Goal: Transaction & Acquisition: Purchase product/service

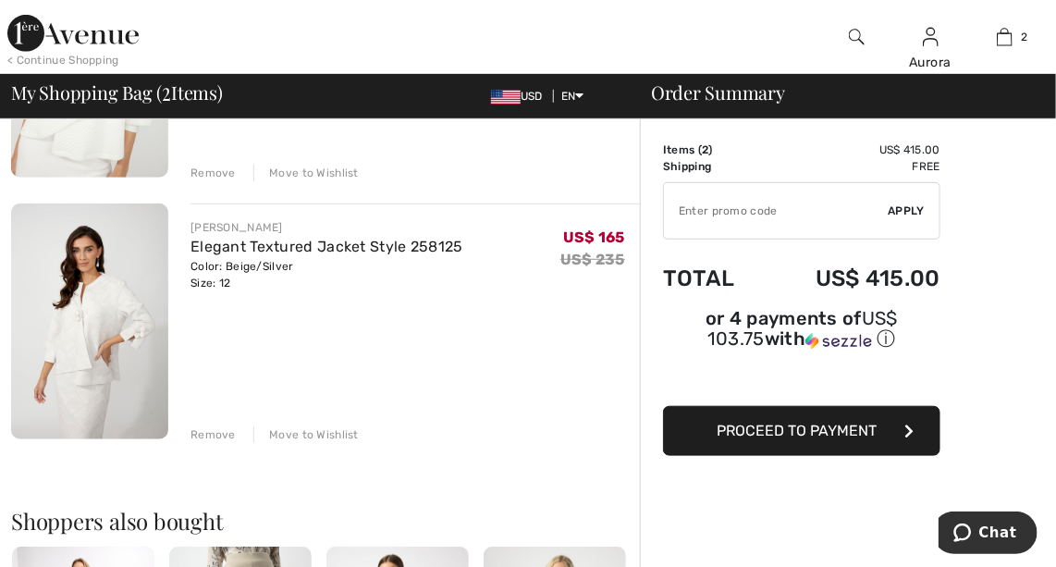
scroll to position [327, 0]
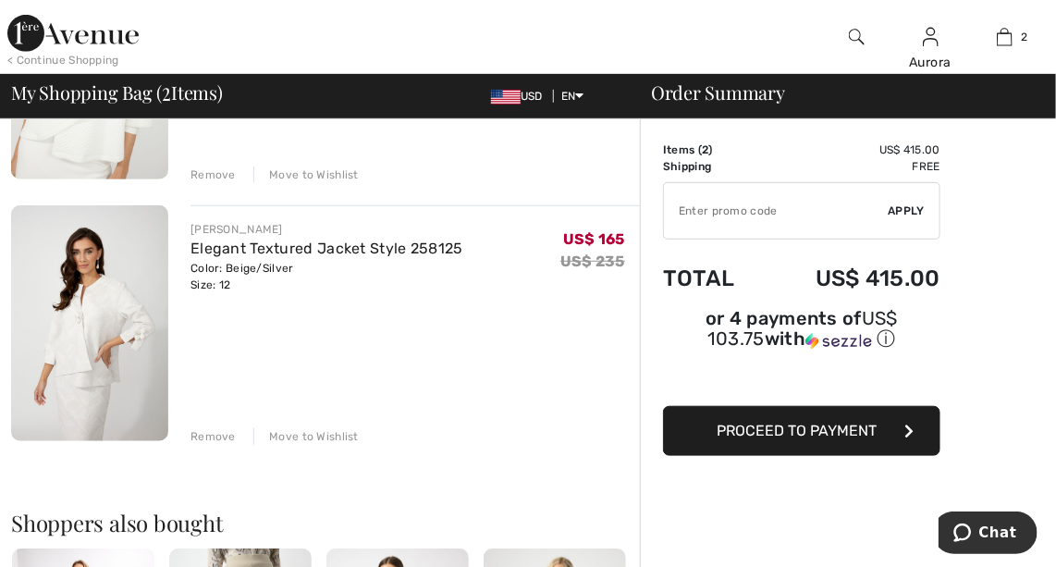
click at [93, 312] on img at bounding box center [89, 323] width 157 height 236
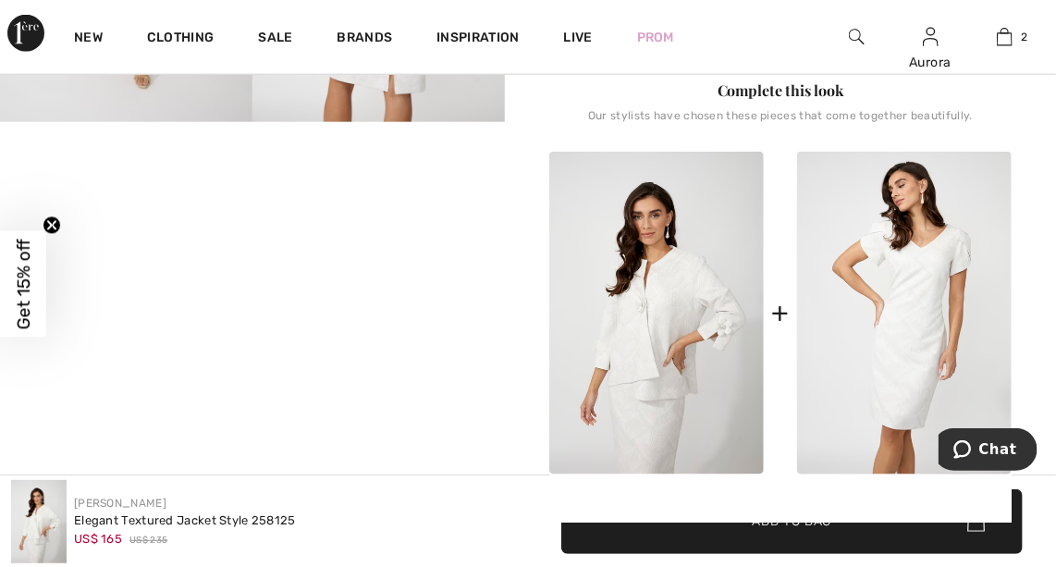
scroll to position [754, 0]
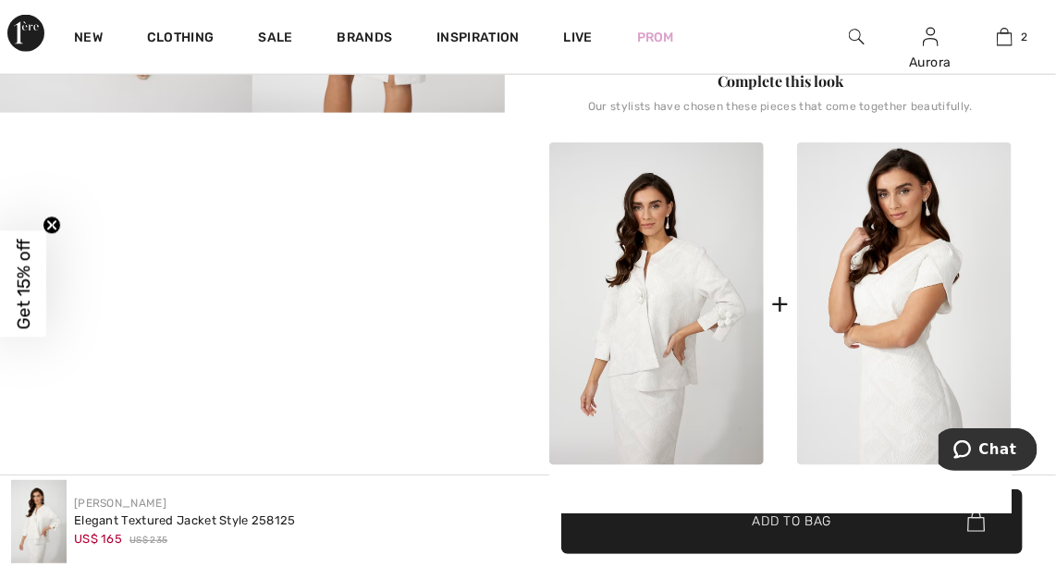
click at [904, 263] on img at bounding box center [904, 303] width 214 height 323
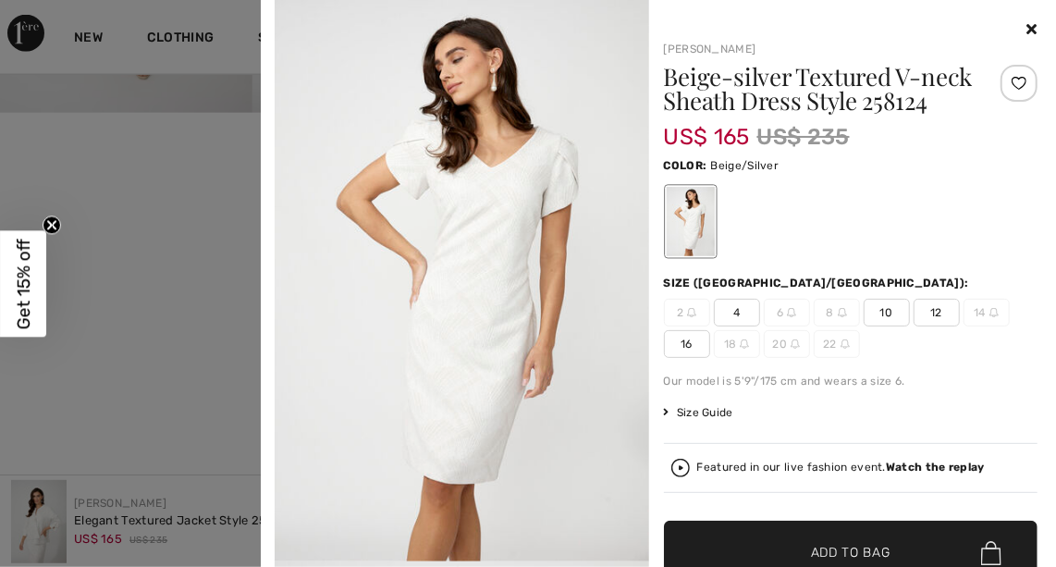
click at [942, 326] on span "12" at bounding box center [936, 313] width 46 height 28
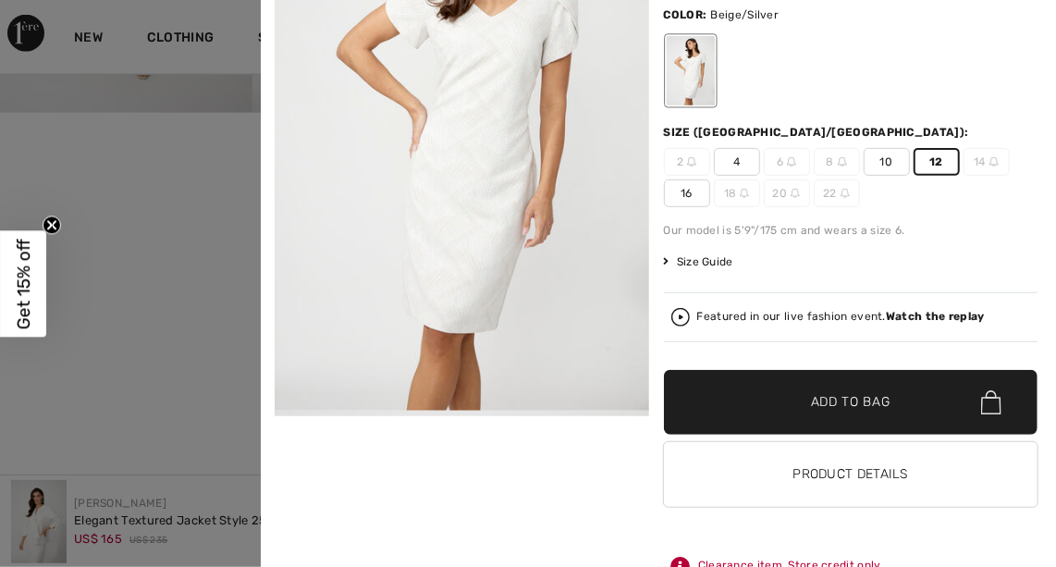
scroll to position [197, 0]
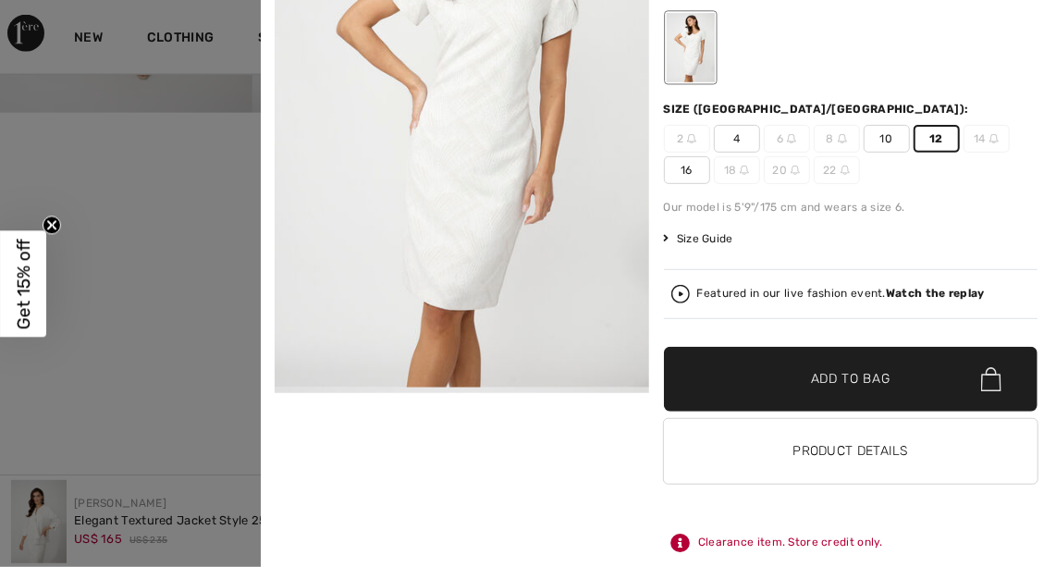
click at [838, 371] on span "Add to Bag" at bounding box center [850, 379] width 79 height 19
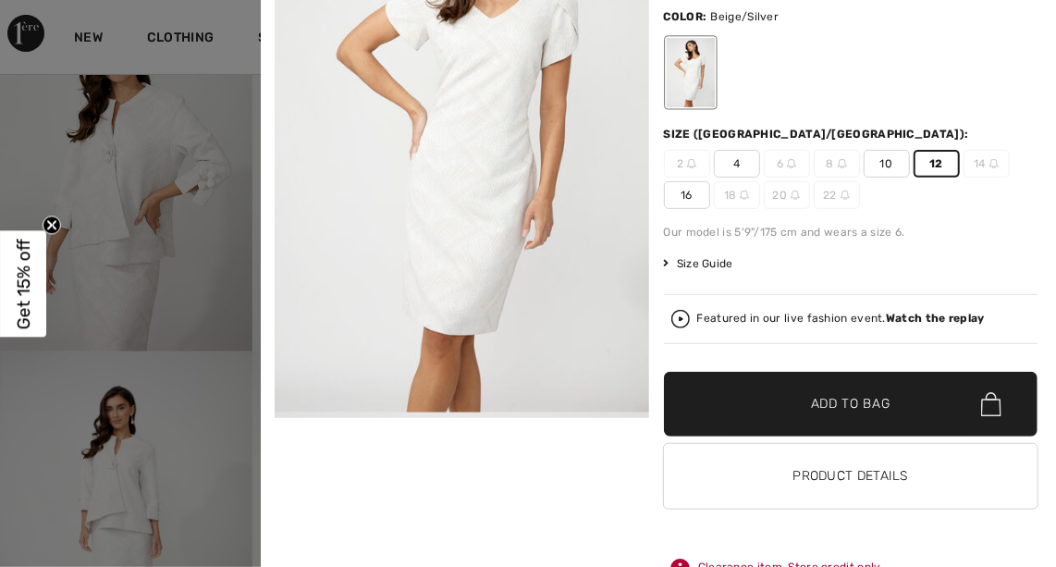
scroll to position [172, 0]
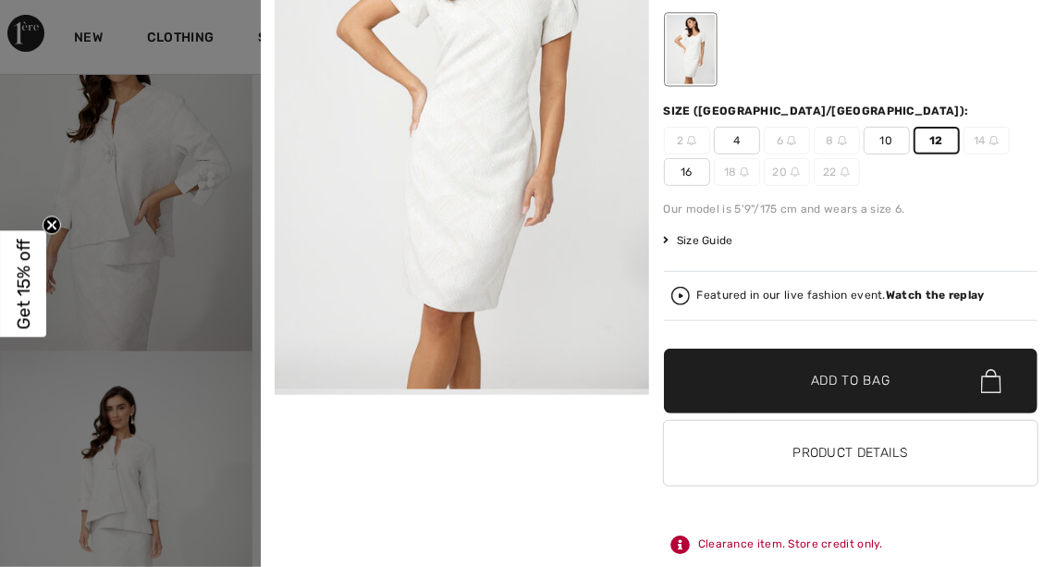
click at [826, 391] on span "Add to Bag" at bounding box center [850, 381] width 79 height 19
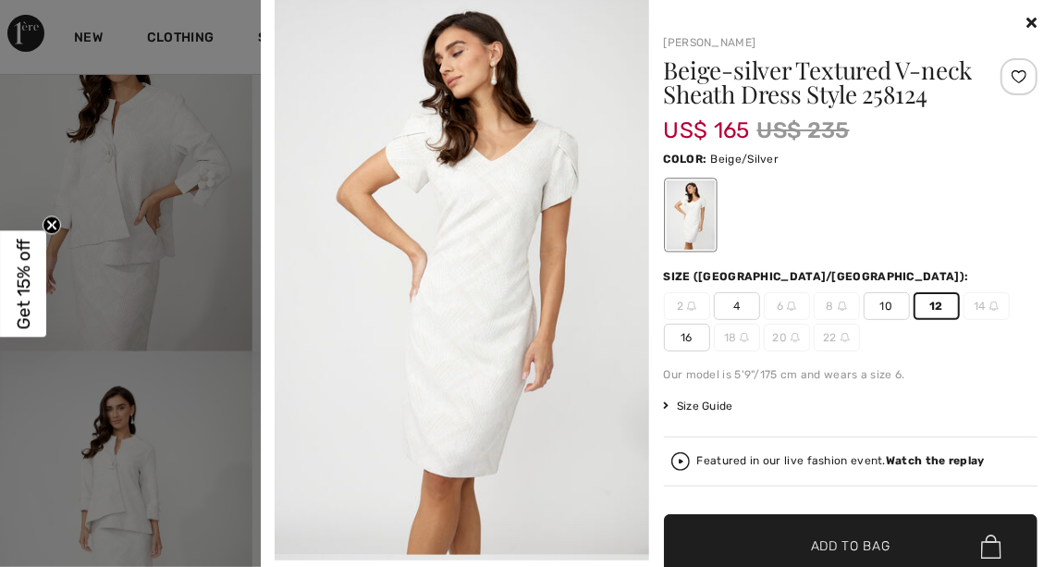
scroll to position [0, 0]
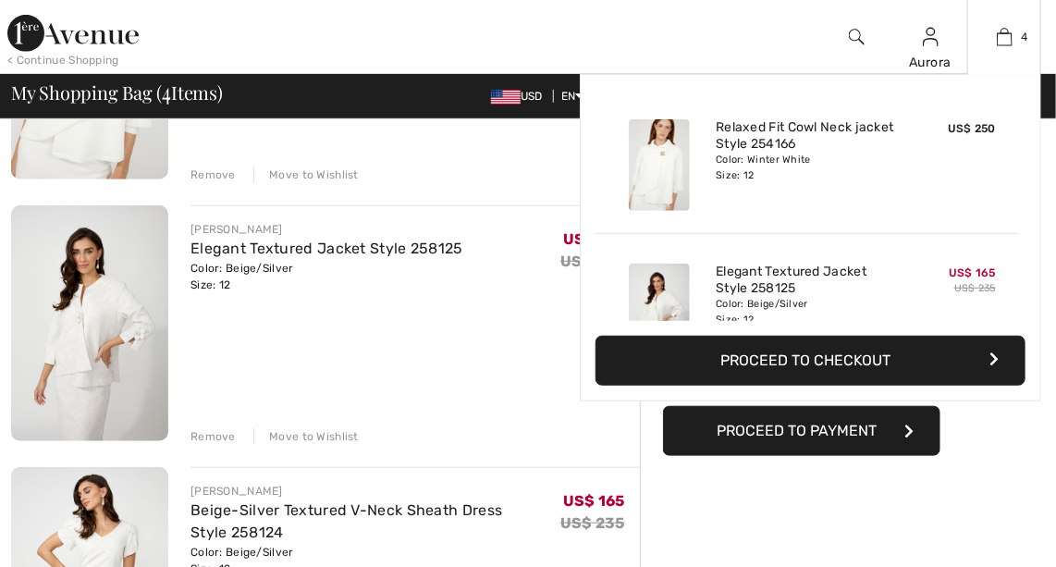
checkbox input "true"
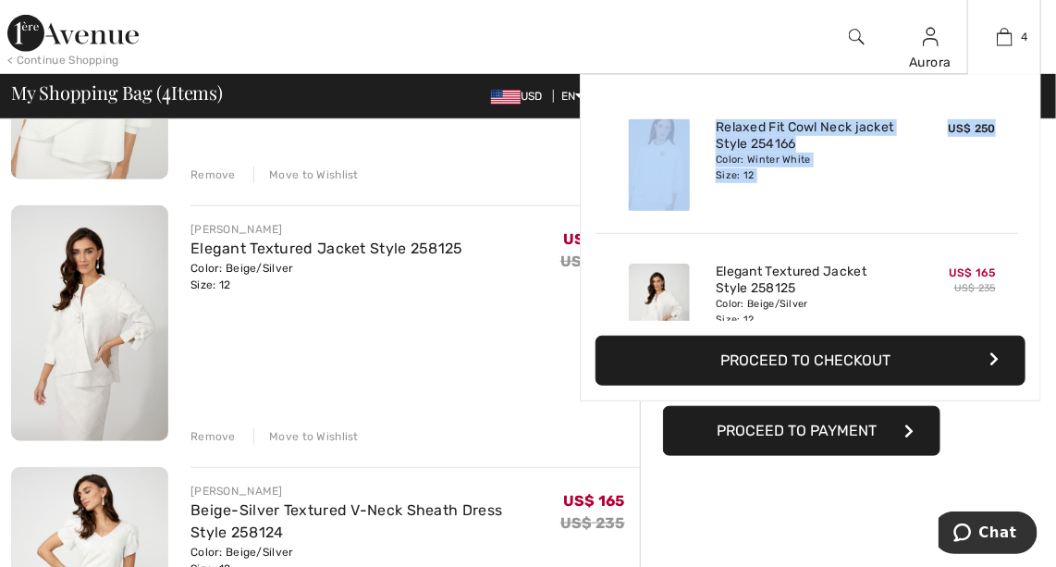
drag, startPoint x: 1026, startPoint y: 110, endPoint x: 1026, endPoint y: 127, distance: 16.6
click at [1026, 127] on div "Added to Bag Frank Lyman Relaxed Fit Cowl Neck Jacket Style 254166 US$ 250 Colo…" at bounding box center [810, 237] width 461 height 327
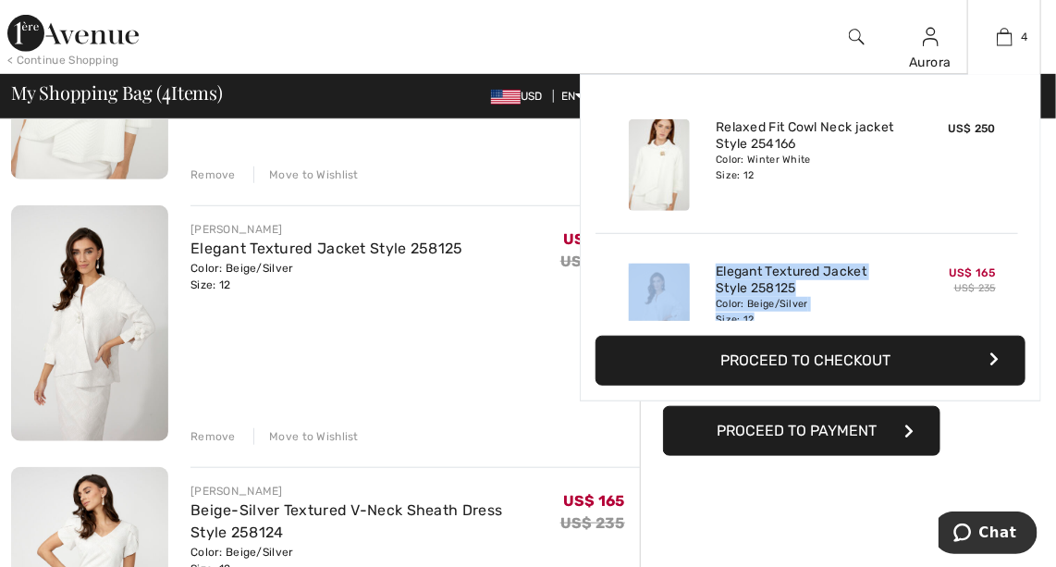
drag, startPoint x: 920, startPoint y: 262, endPoint x: 1031, endPoint y: 219, distance: 119.1
click at [1031, 219] on div "Added to Bag Frank Lyman Relaxed Fit Cowl Neck Jacket Style 254166 US$ 250 Colo…" at bounding box center [810, 237] width 461 height 327
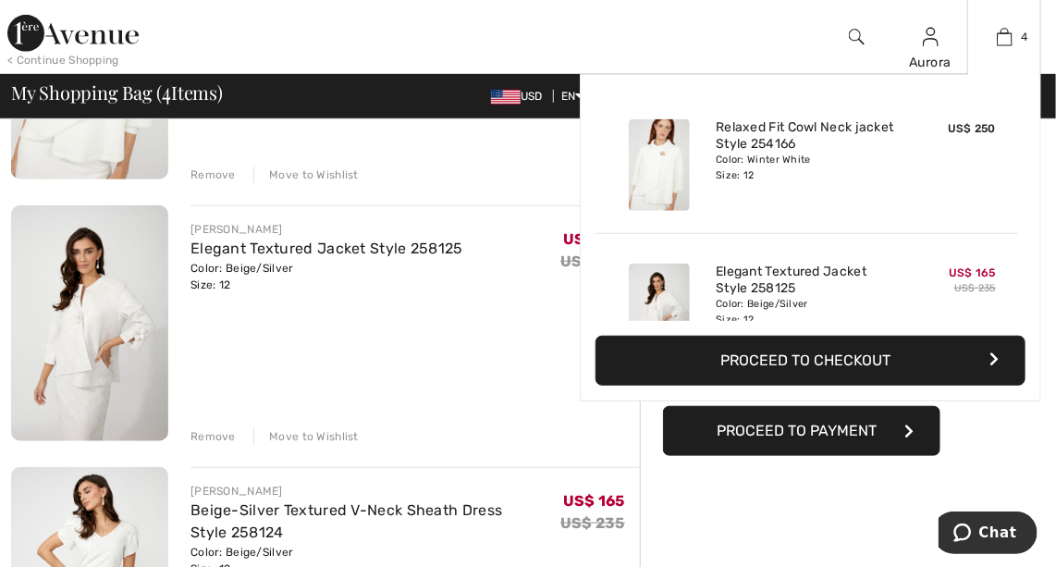
drag, startPoint x: 1031, startPoint y: 219, endPoint x: 1020, endPoint y: 264, distance: 46.4
click at [1020, 264] on div "Added to Bag Frank Lyman Relaxed Fit Cowl Neck Jacket Style 254166 US$ 250 Colo…" at bounding box center [810, 205] width 430 height 231
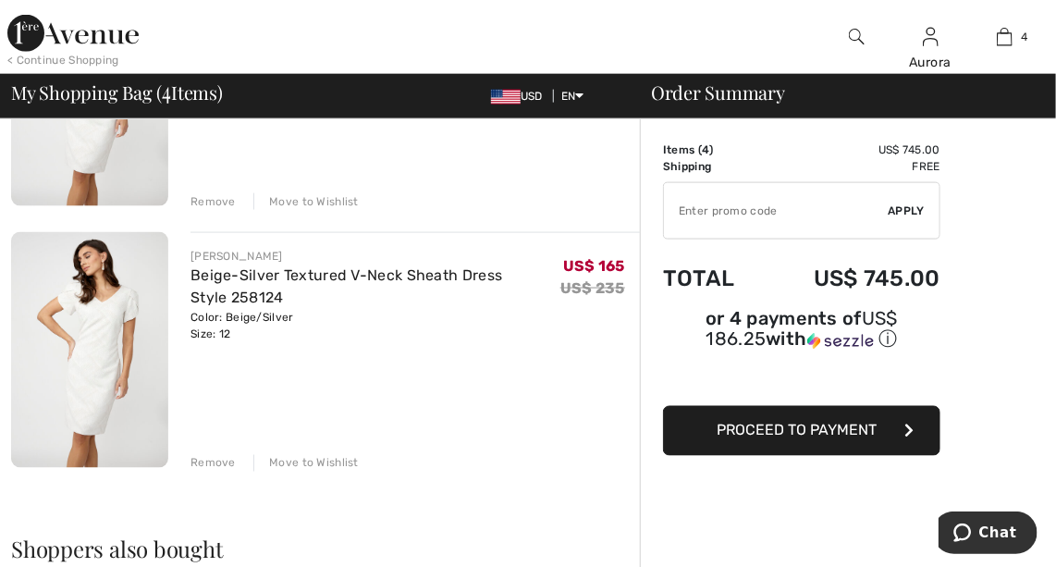
scroll to position [825, 0]
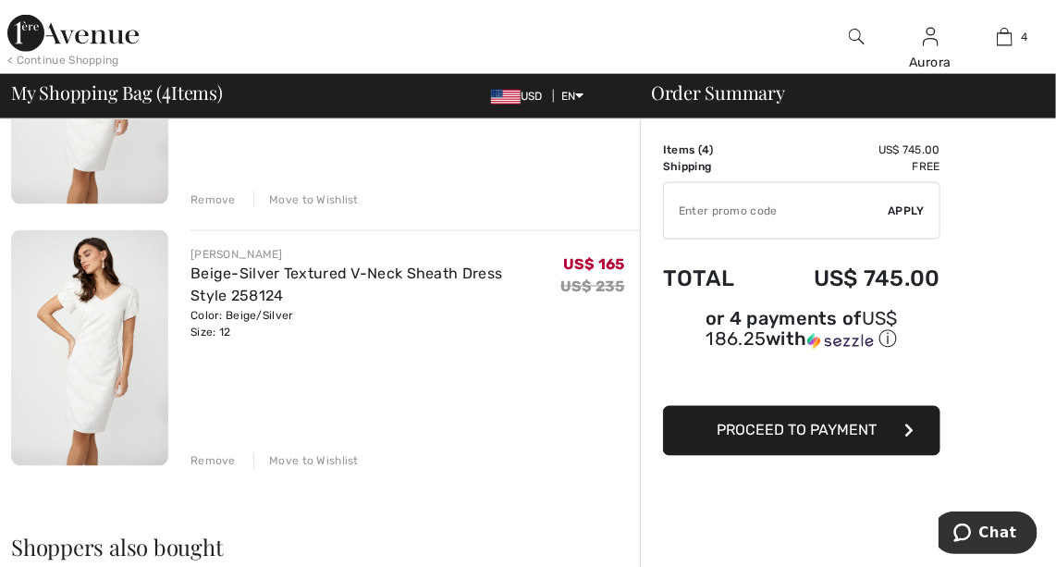
click at [215, 466] on div "Remove" at bounding box center [212, 461] width 45 height 17
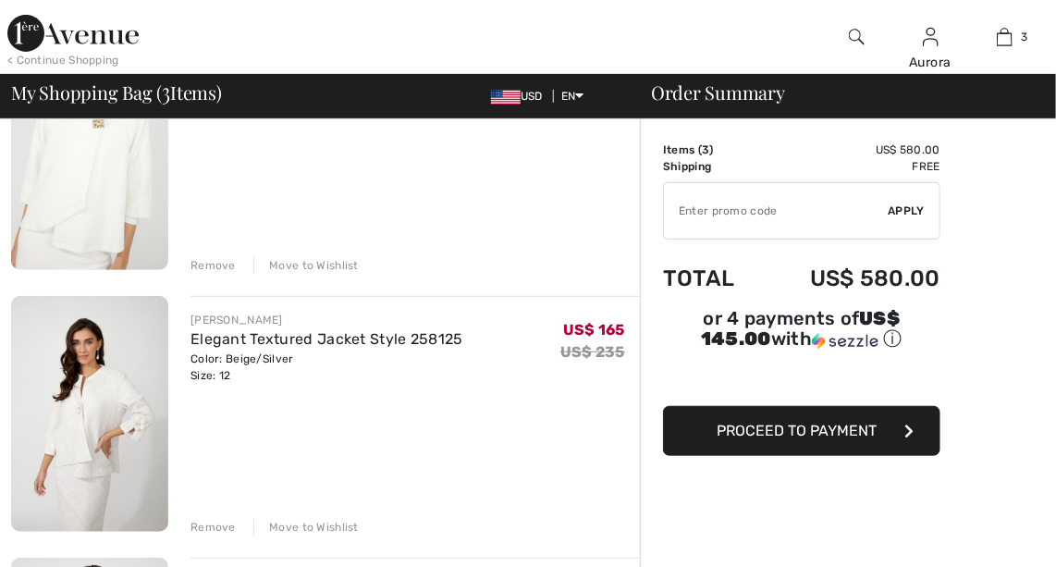
scroll to position [0, 0]
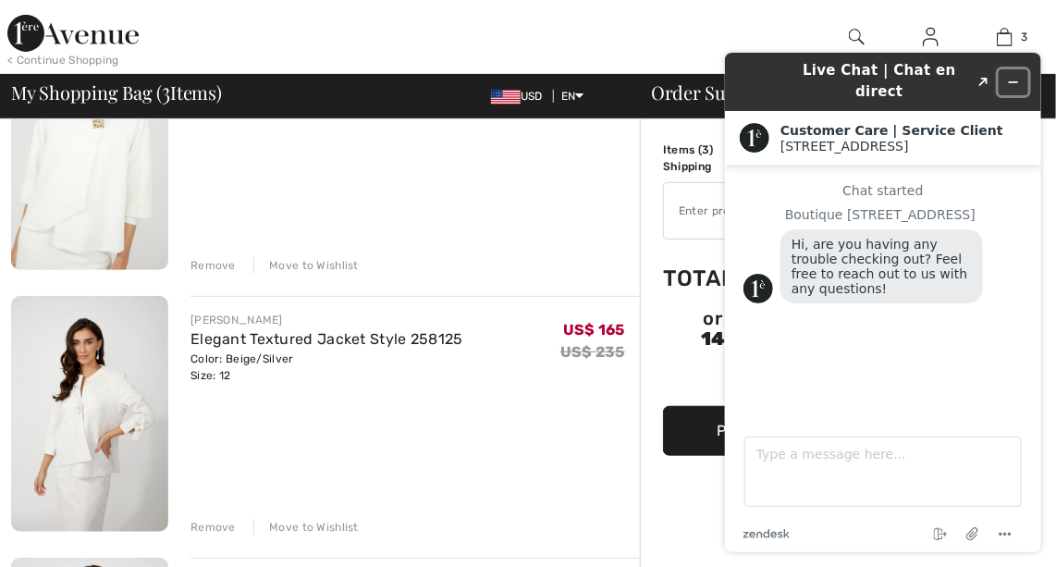
click at [1014, 75] on icon "Minimize widget" at bounding box center [1012, 81] width 13 height 13
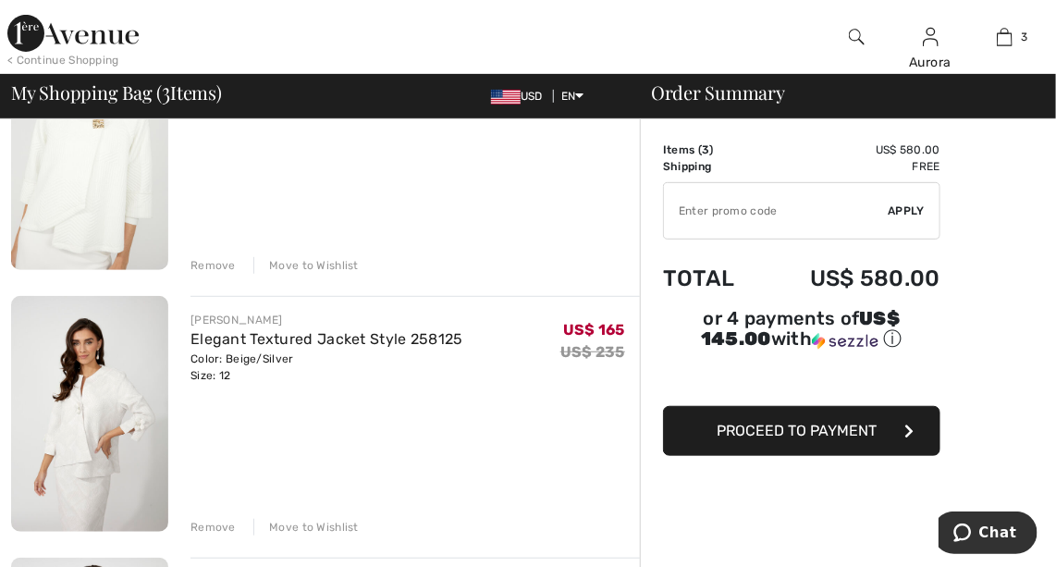
click at [730, 215] on input "TEXT" at bounding box center [776, 210] width 225 height 55
type input "GC010095542"
click at [902, 208] on span "Apply" at bounding box center [906, 210] width 37 height 17
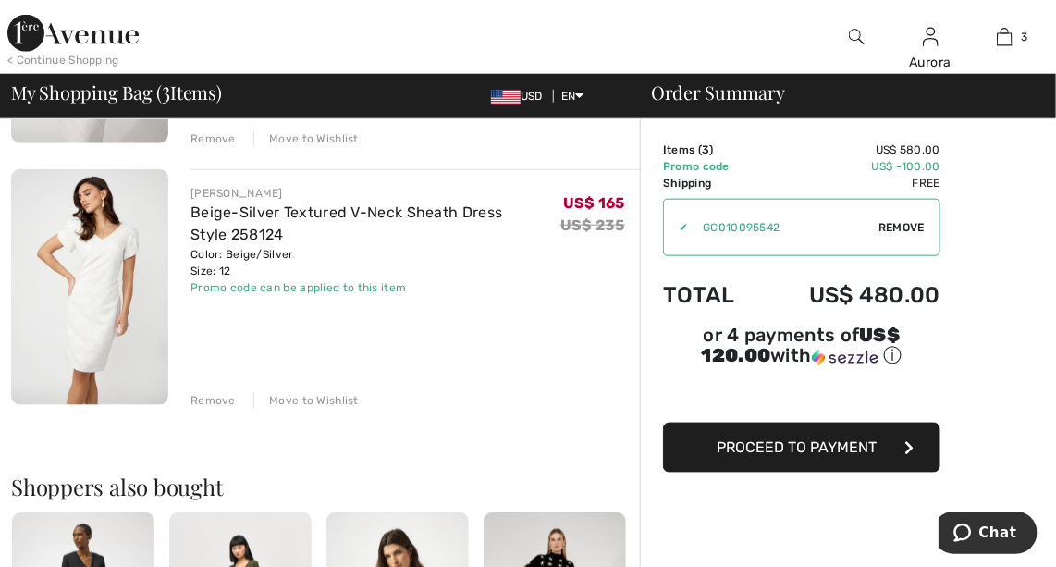
scroll to position [609, 0]
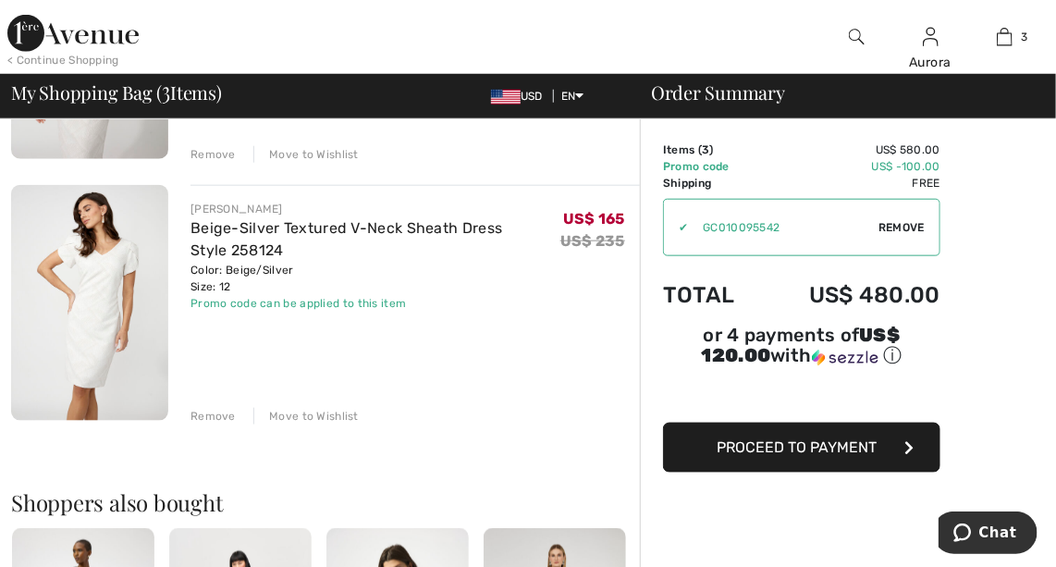
click at [819, 438] on span "Proceed to Payment" at bounding box center [797, 447] width 160 height 18
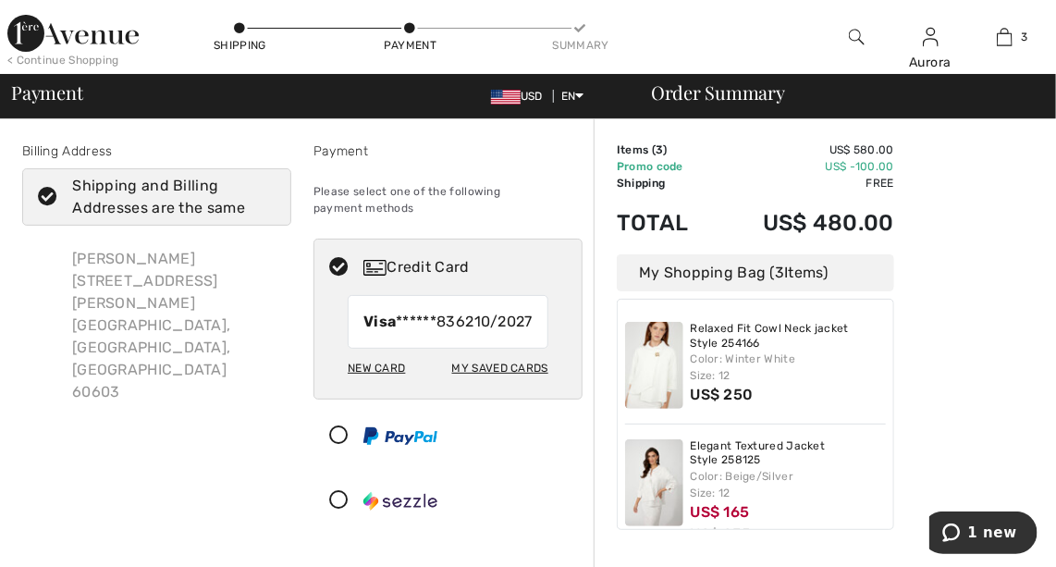
click at [479, 384] on div "My Saved Cards" at bounding box center [500, 367] width 96 height 31
radio input "true"
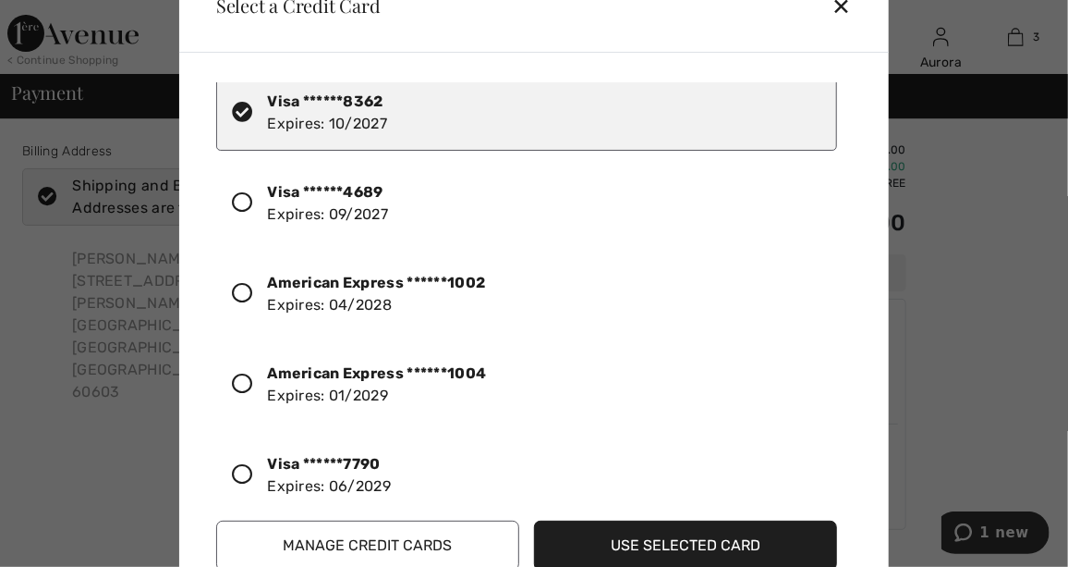
scroll to position [47, 0]
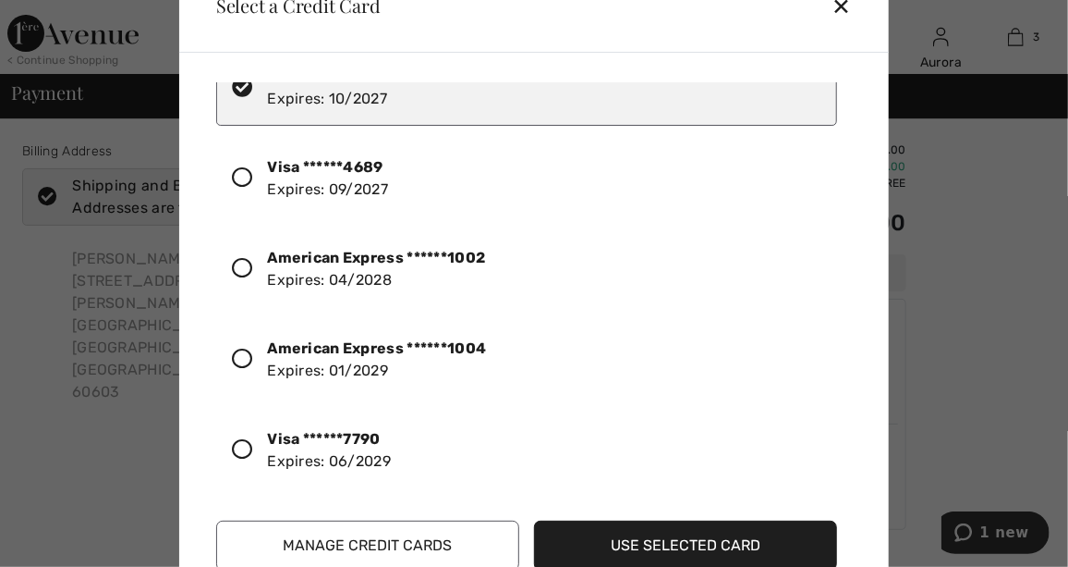
click at [233, 444] on icon at bounding box center [242, 449] width 20 height 20
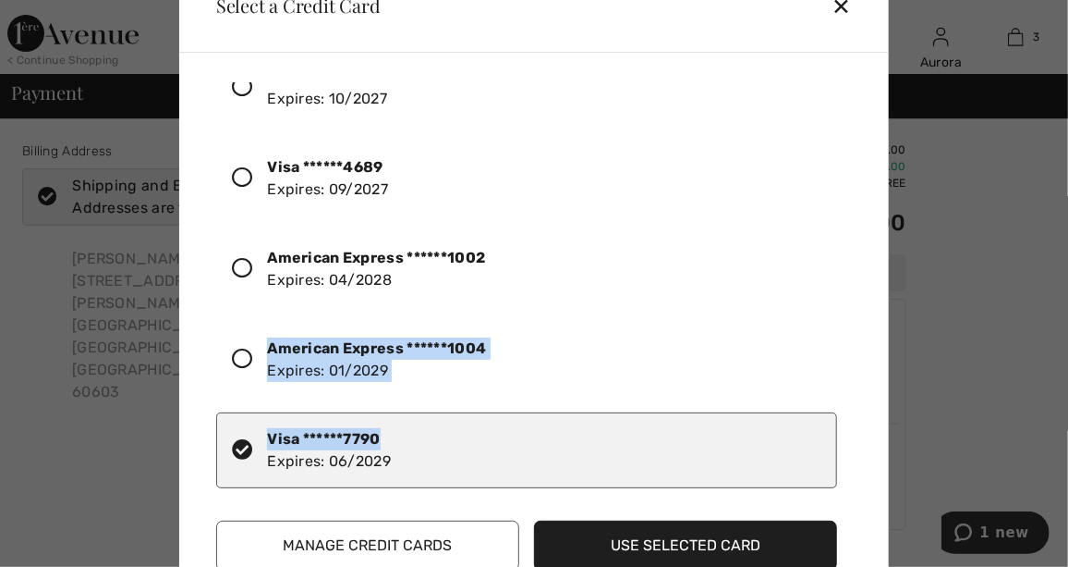
drag, startPoint x: 860, startPoint y: 353, endPoint x: 859, endPoint y: 434, distance: 81.3
click at [859, 434] on div "Visa ******8362 Expires: 10/2027 Visa ******4689 Expires: 09/2027 American Expr…" at bounding box center [537, 326] width 673 height 518
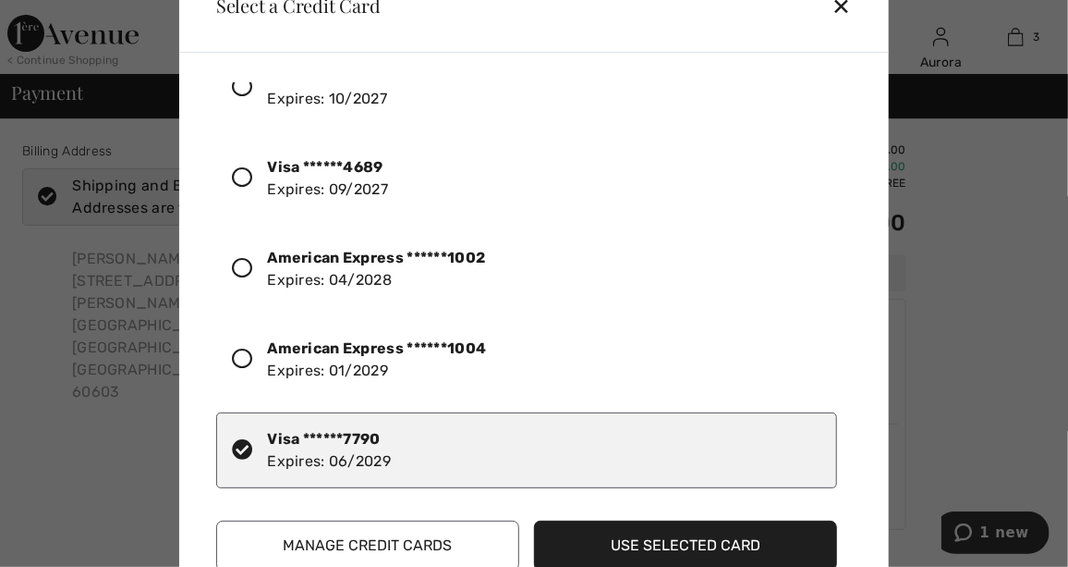
click at [455, 460] on div "Visa ******7790 Expires: 06/2029" at bounding box center [526, 450] width 621 height 76
click at [602, 531] on button "Use Selected Card" at bounding box center [685, 545] width 303 height 50
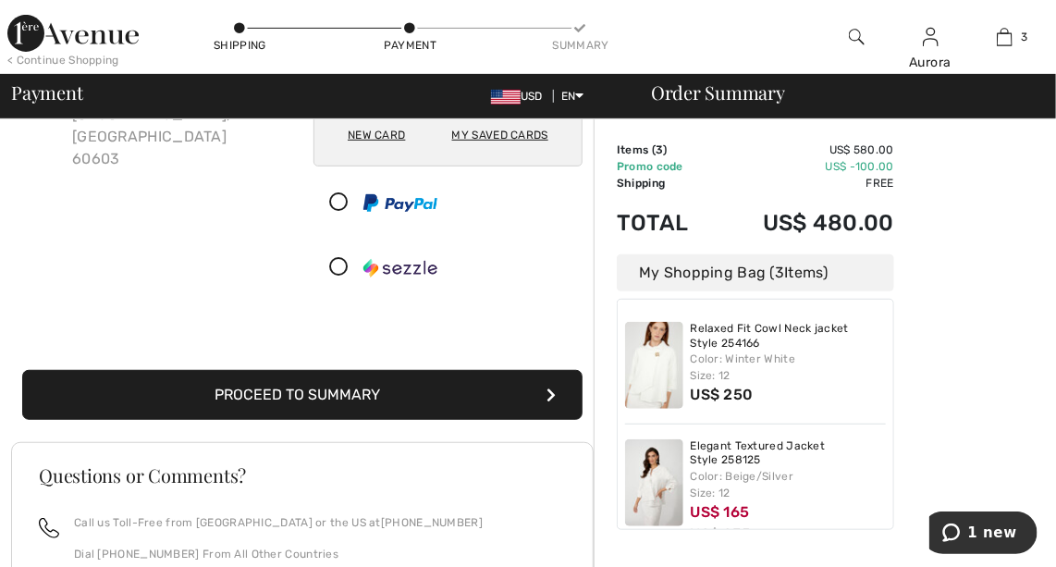
scroll to position [238, 0]
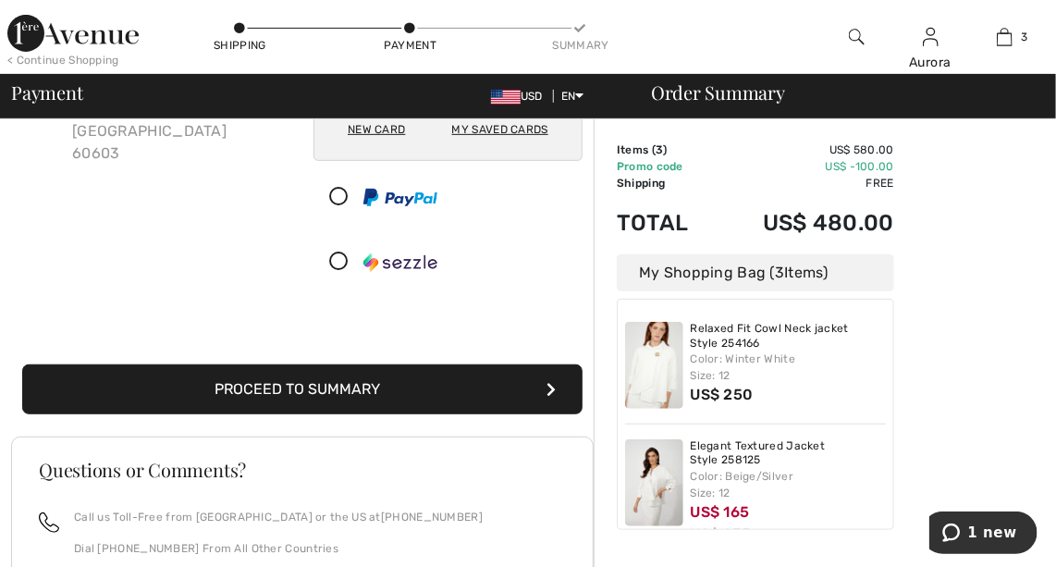
click at [338, 407] on button "Proceed to Summary" at bounding box center [302, 389] width 560 height 50
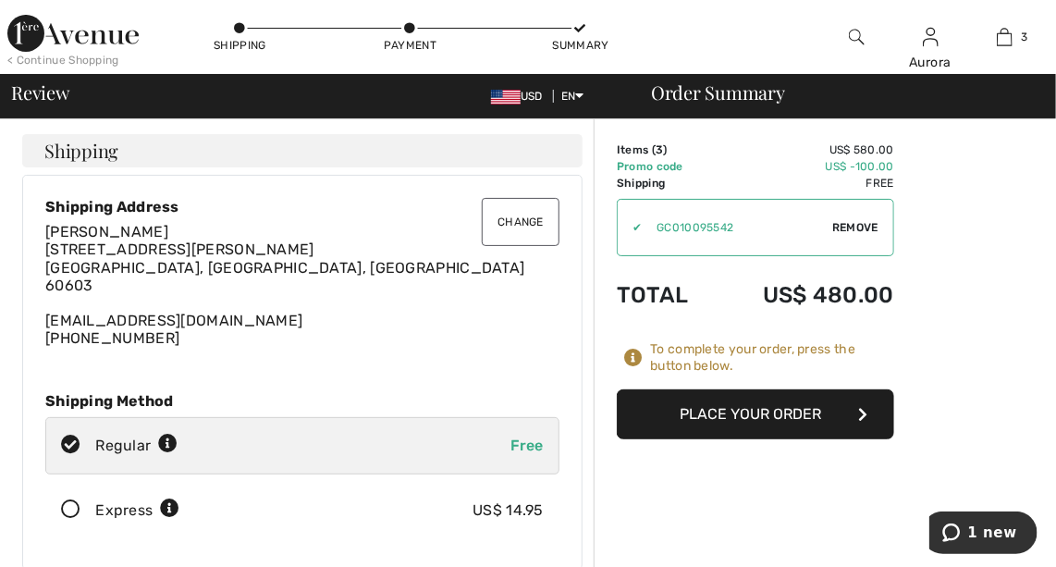
click at [519, 212] on button "Change" at bounding box center [521, 222] width 78 height 48
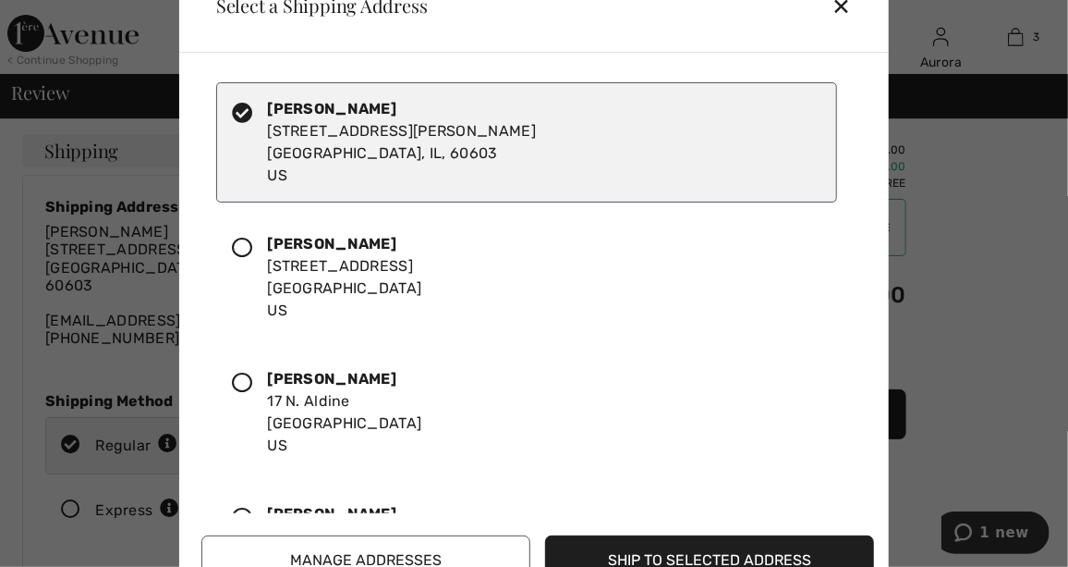
click at [244, 242] on icon at bounding box center [242, 248] width 20 height 20
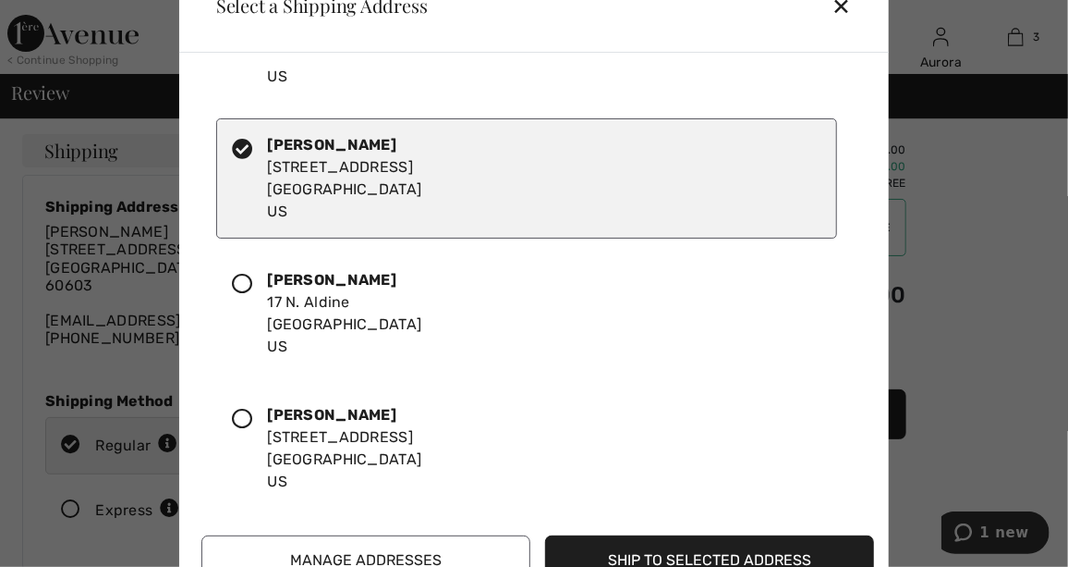
scroll to position [106, 0]
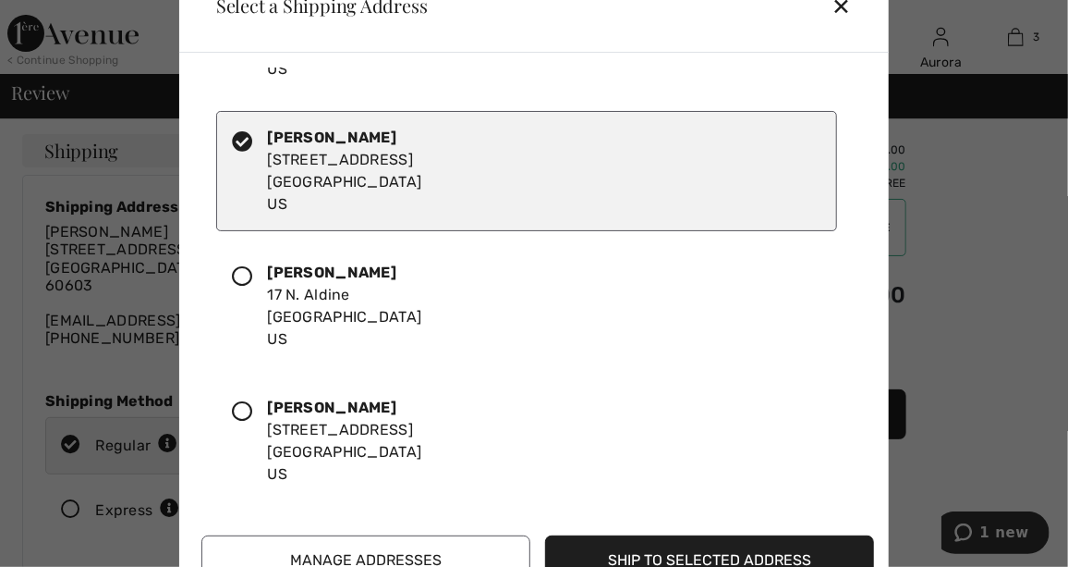
click at [433, 555] on button "Manage Addresses" at bounding box center [365, 560] width 329 height 50
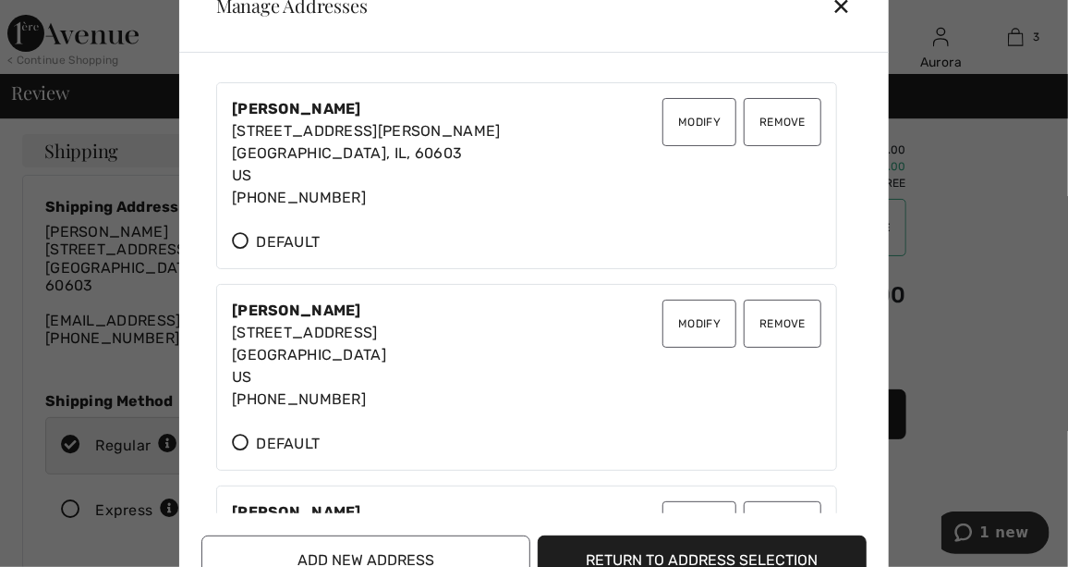
click at [763, 122] on button "Remove" at bounding box center [783, 122] width 78 height 48
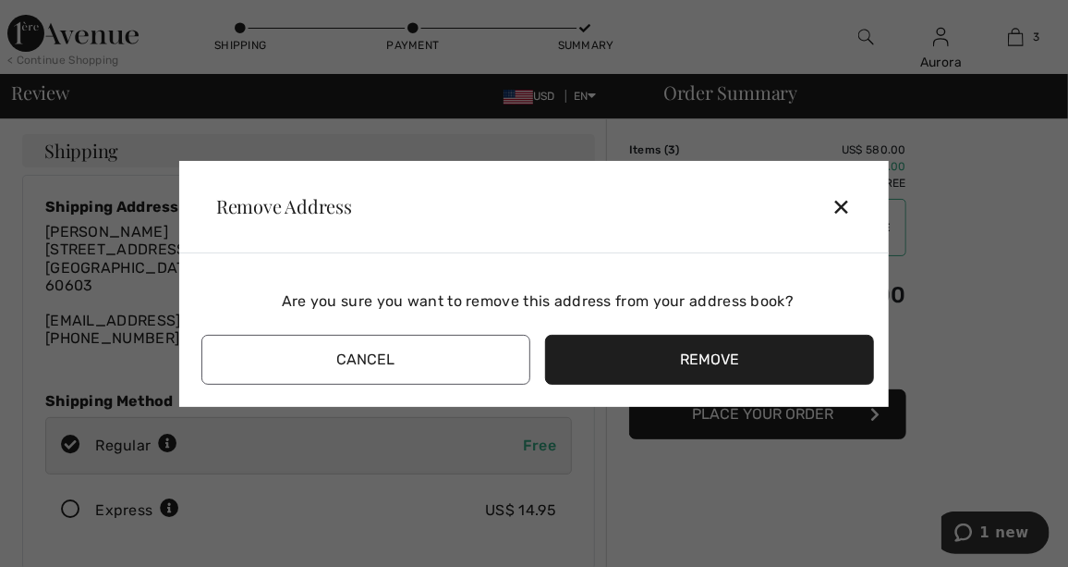
click at [645, 355] on button "Remove" at bounding box center [709, 360] width 329 height 50
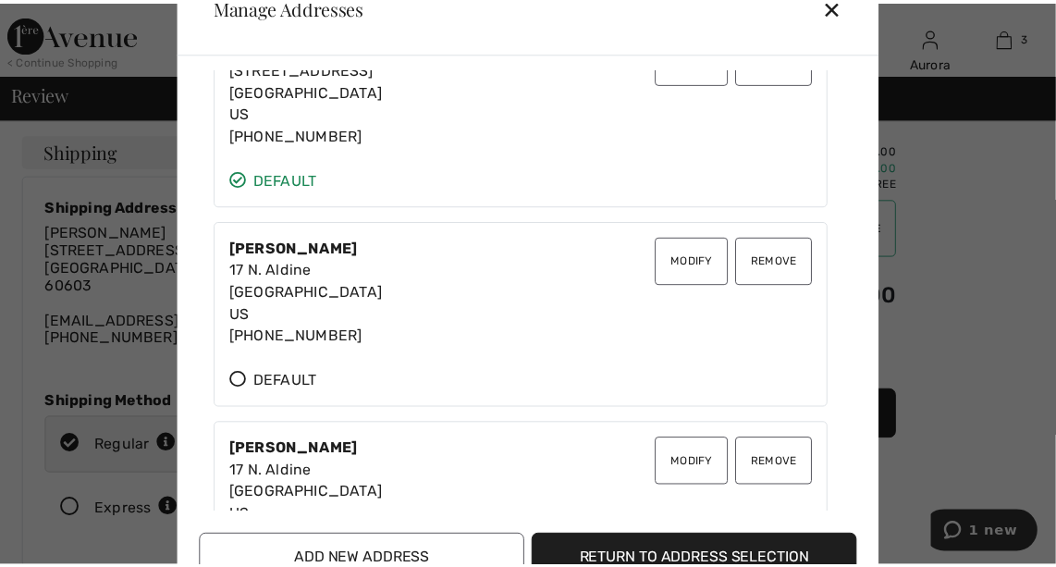
scroll to position [465, 0]
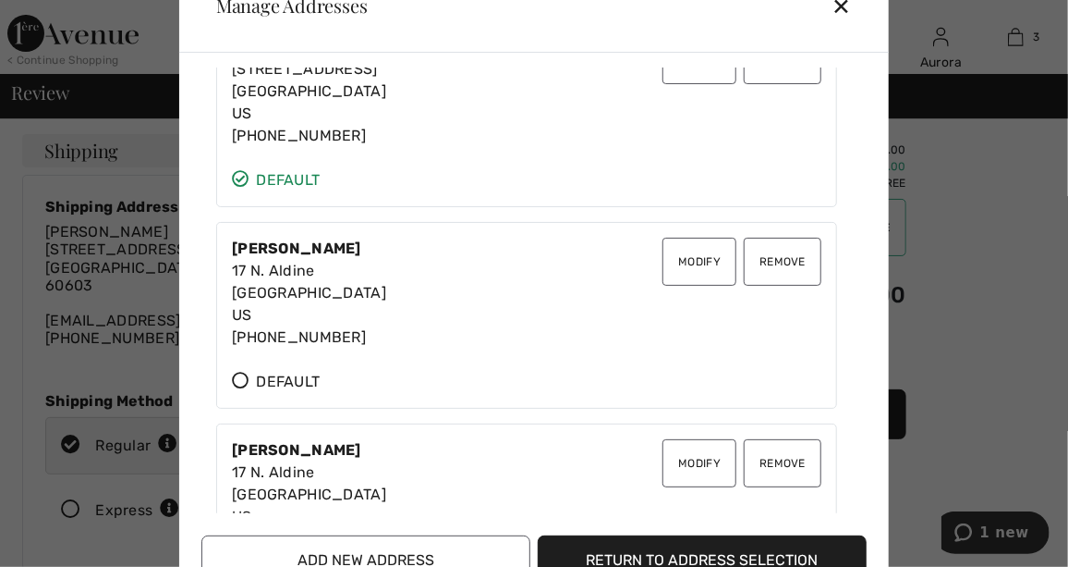
click at [637, 553] on button "Return to Address Selection" at bounding box center [702, 560] width 329 height 50
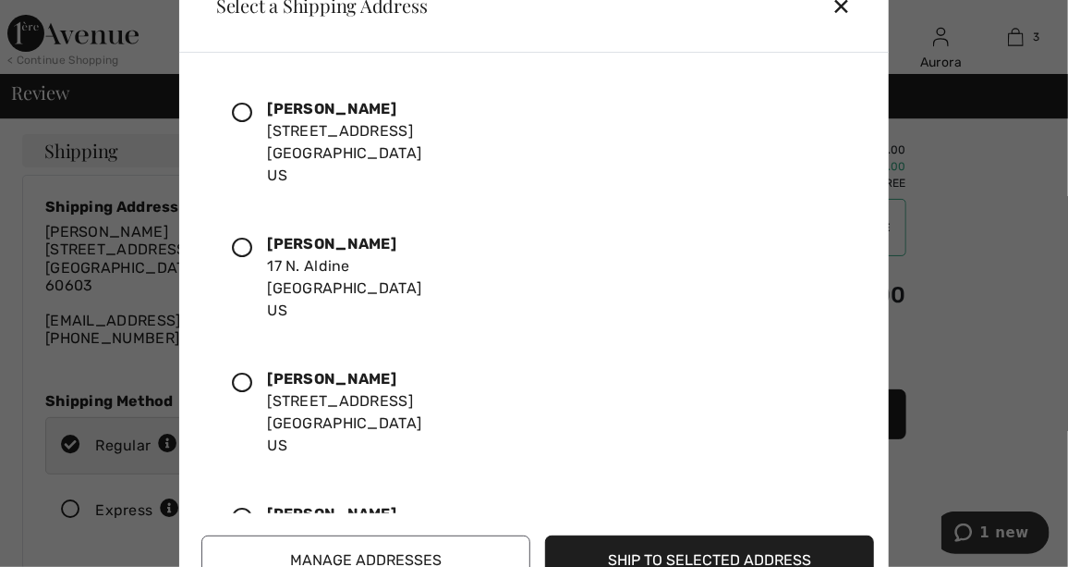
drag, startPoint x: 865, startPoint y: 116, endPoint x: 883, endPoint y: 201, distance: 86.8
click at [883, 201] on div "Aurora Austriaco 17 N Aldine Ave Park Ridge, IL, 60068 US Aurora Austriaco 17 N…" at bounding box center [534, 330] width 710 height 555
click at [242, 104] on icon at bounding box center [242, 113] width 20 height 20
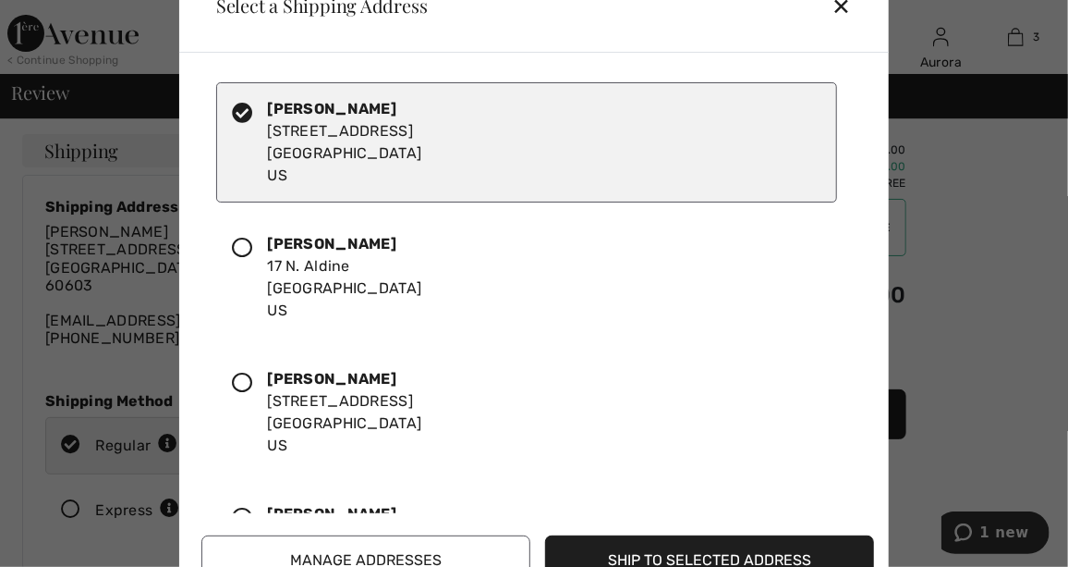
click at [627, 543] on button "Ship to Selected Address" at bounding box center [709, 560] width 329 height 50
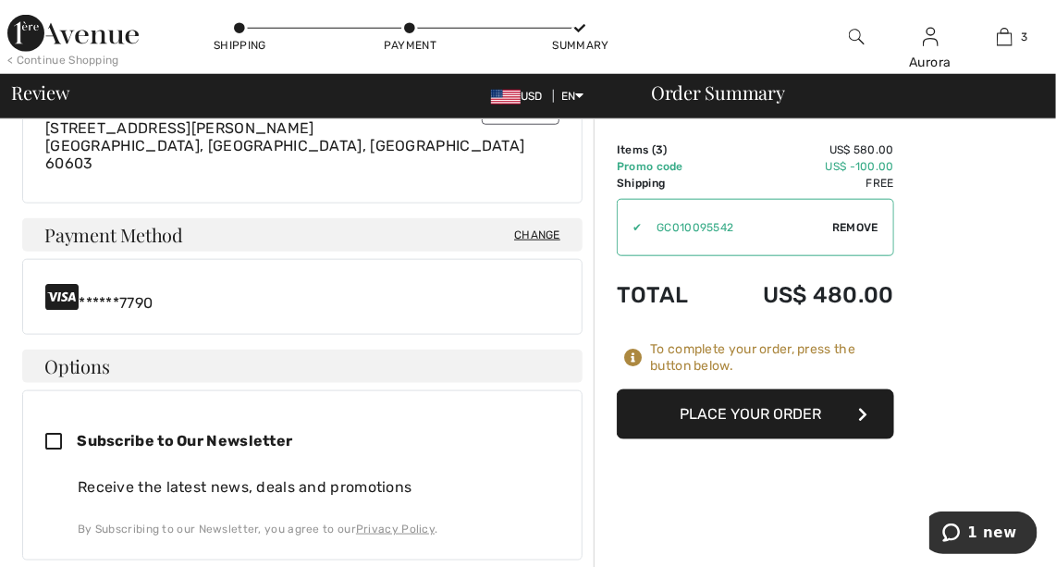
scroll to position [576, 0]
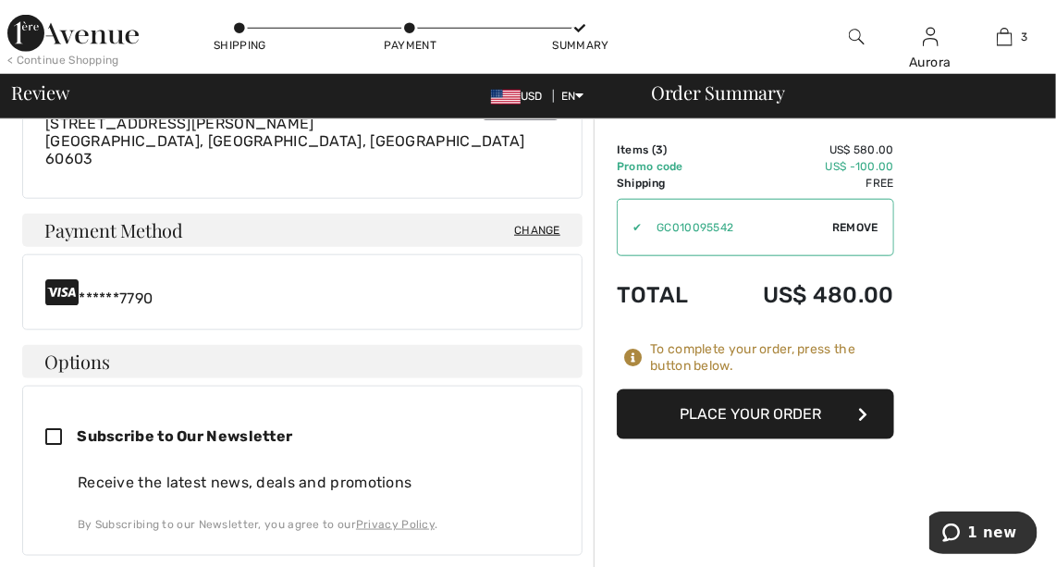
click at [782, 423] on button "Place Your Order" at bounding box center [754, 414] width 277 height 50
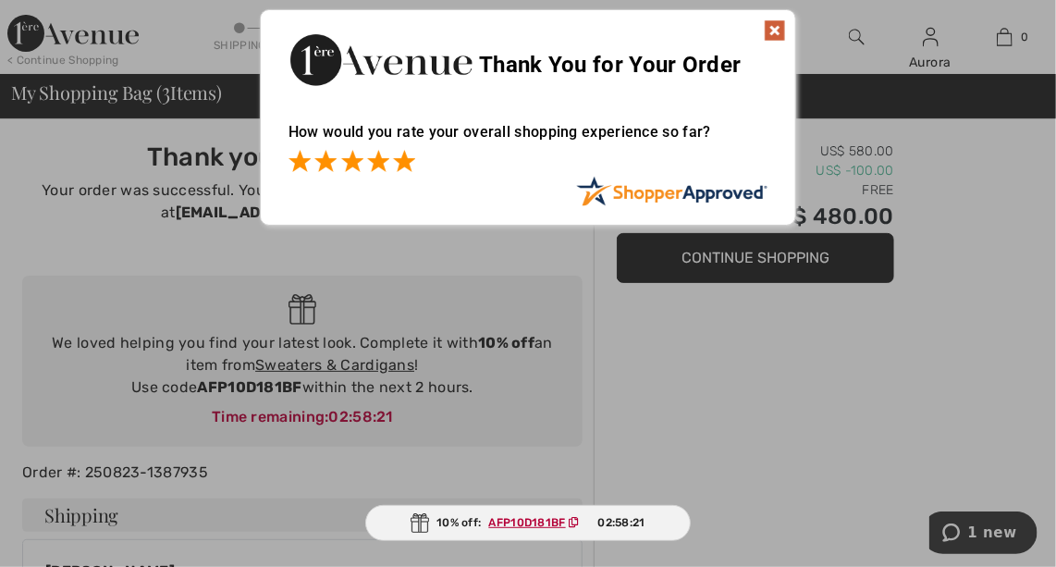
click at [409, 161] on span at bounding box center [404, 161] width 22 height 22
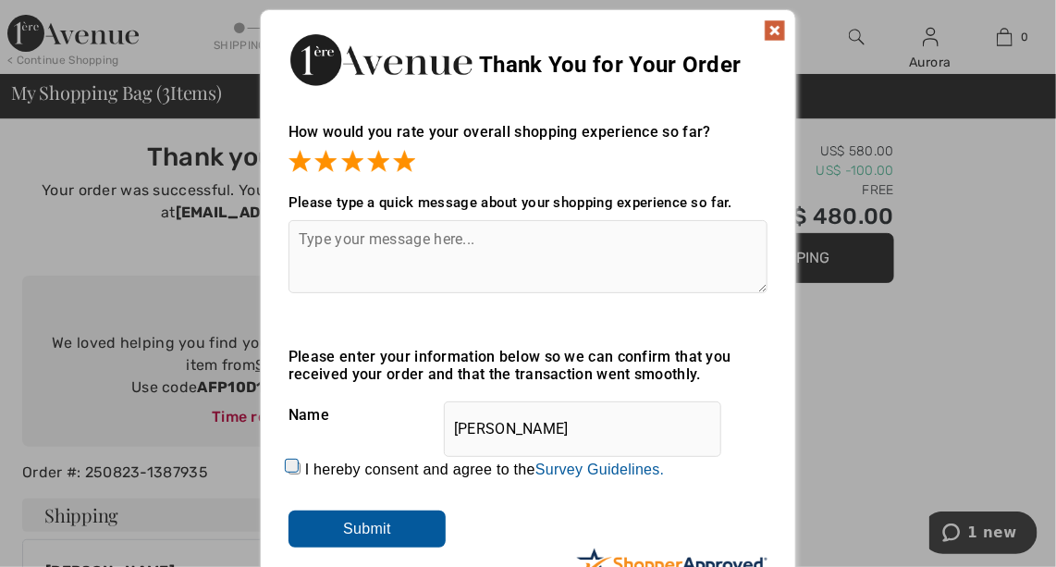
click at [288, 466] on input "I hereby consent and agree to the By submitting a review, you grant permission …" at bounding box center [294, 468] width 12 height 12
checkbox input "true"
click at [359, 528] on input "Submit" at bounding box center [366, 528] width 157 height 37
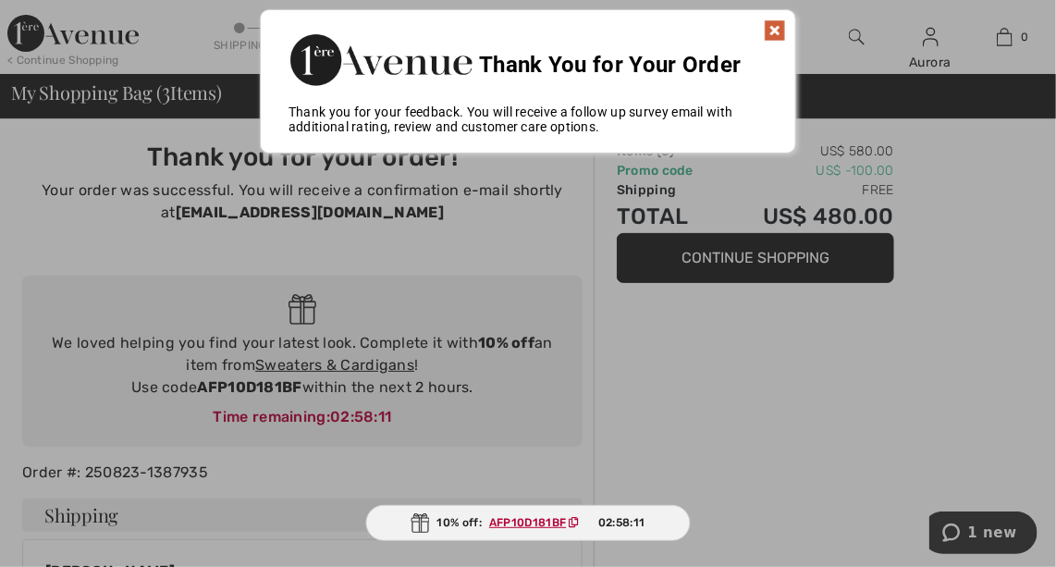
click at [775, 31] on img at bounding box center [774, 30] width 22 height 22
